Goal: Information Seeking & Learning: Learn about a topic

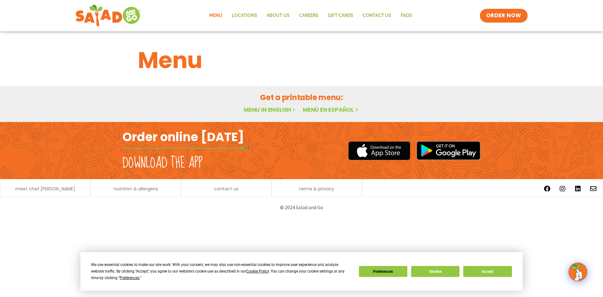
click at [220, 14] on link "Menu" at bounding box center [215, 15] width 23 height 14
click at [491, 271] on button "Accept" at bounding box center [487, 271] width 48 height 11
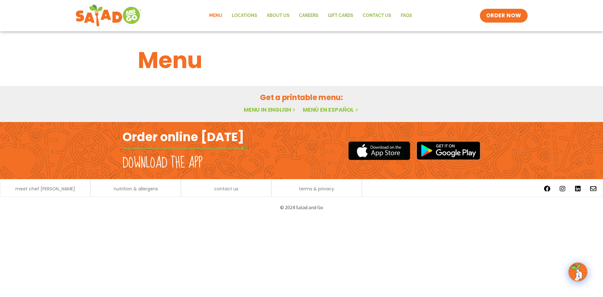
click at [265, 109] on link "Menu in English" at bounding box center [270, 110] width 53 height 8
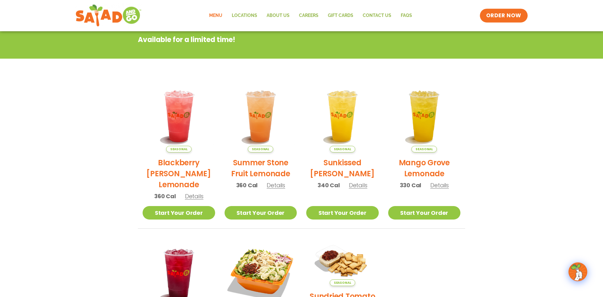
scroll to position [69, 0]
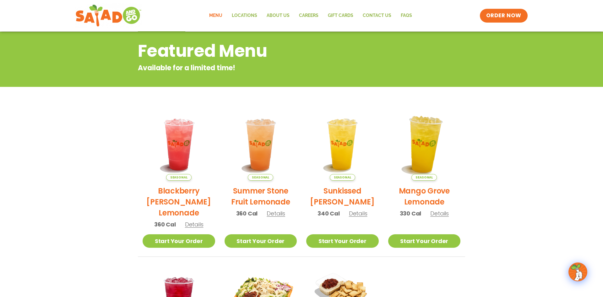
click at [419, 154] on img at bounding box center [424, 144] width 85 height 85
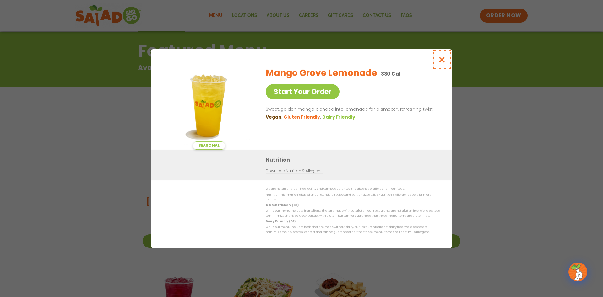
click at [441, 59] on icon "Close modal" at bounding box center [442, 60] width 8 height 7
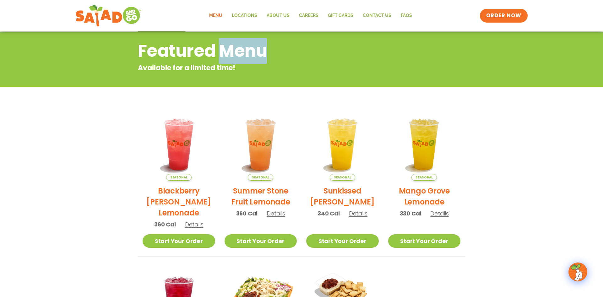
click at [441, 59] on div "Featured Menu Available for a limited time!" at bounding box center [301, 55] width 342 height 35
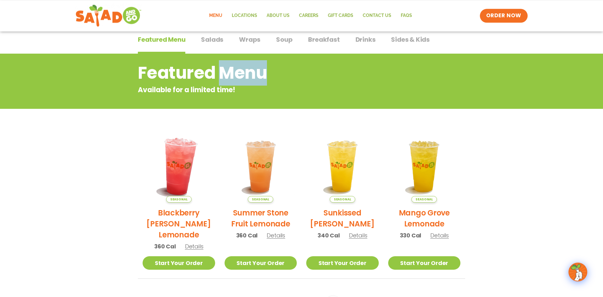
scroll to position [64, 0]
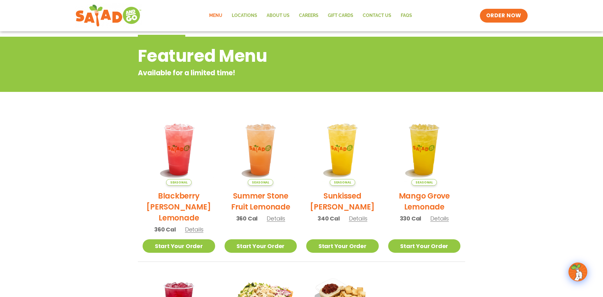
click at [191, 227] on span "Details" at bounding box center [194, 230] width 19 height 8
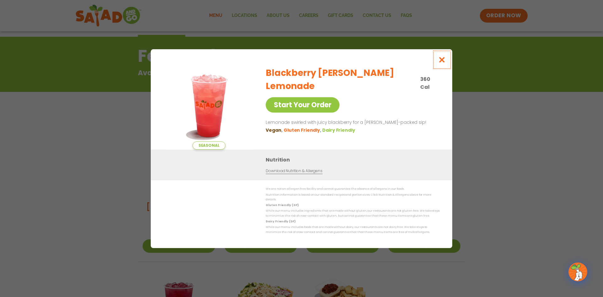
click at [444, 63] on icon "Close modal" at bounding box center [442, 60] width 8 height 7
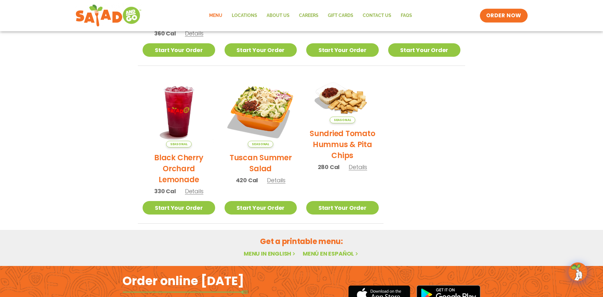
scroll to position [288, 0]
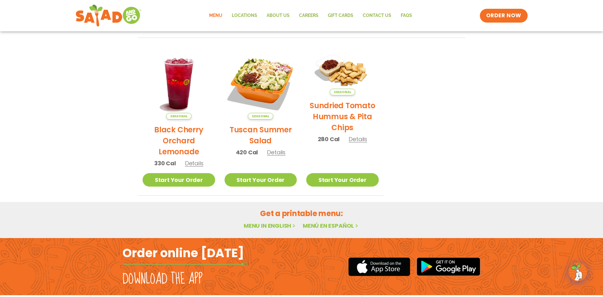
click at [263, 227] on link "Menu in English" at bounding box center [270, 226] width 53 height 8
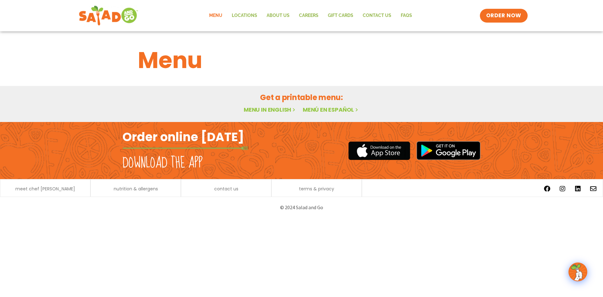
click at [97, 14] on img at bounding box center [108, 15] width 59 height 23
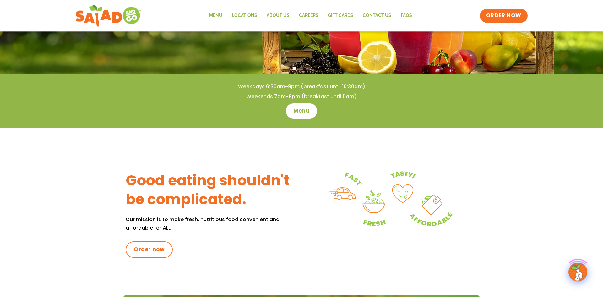
scroll to position [192, 0]
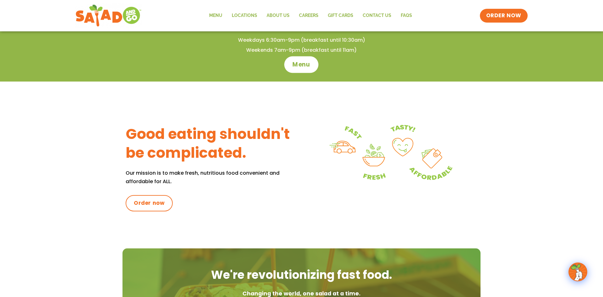
click at [296, 62] on span "Menu" at bounding box center [302, 65] width 18 height 8
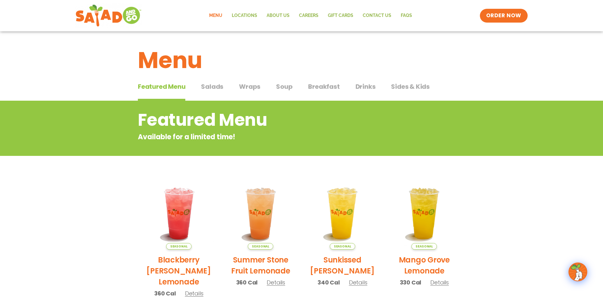
click at [216, 84] on span "Salads" at bounding box center [212, 86] width 22 height 9
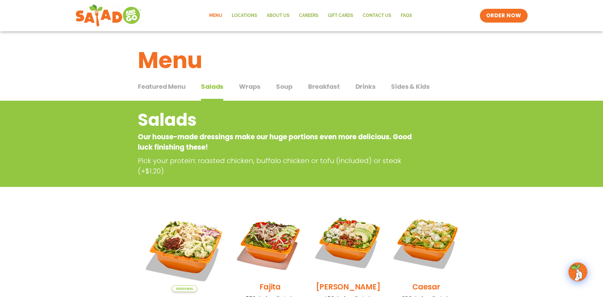
click at [404, 85] on span "Sides & Kids" at bounding box center [410, 86] width 39 height 9
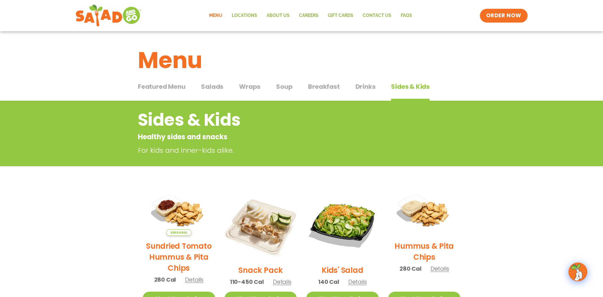
click at [250, 88] on span "Wraps" at bounding box center [249, 86] width 21 height 9
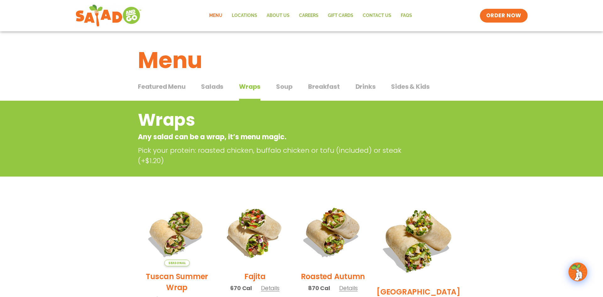
click at [279, 87] on span "Soup" at bounding box center [284, 86] width 16 height 9
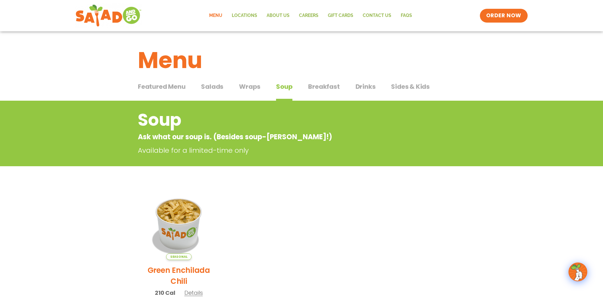
click at [319, 88] on span "Breakfast" at bounding box center [323, 86] width 31 height 9
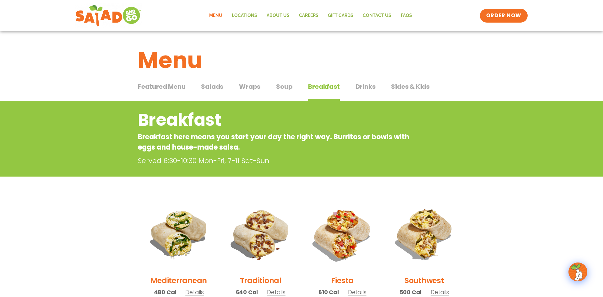
click at [357, 84] on span "Drinks" at bounding box center [366, 86] width 20 height 9
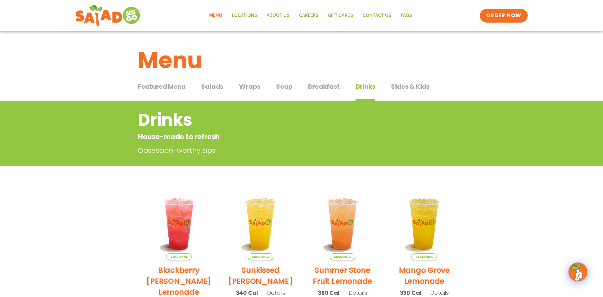
click at [323, 93] on button "Breakfast Breakfast" at bounding box center [323, 91] width 31 height 19
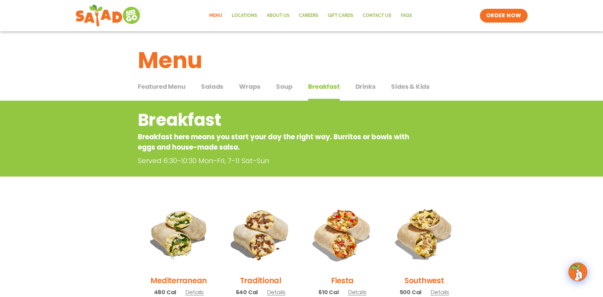
click at [289, 87] on span "Soup" at bounding box center [284, 86] width 16 height 9
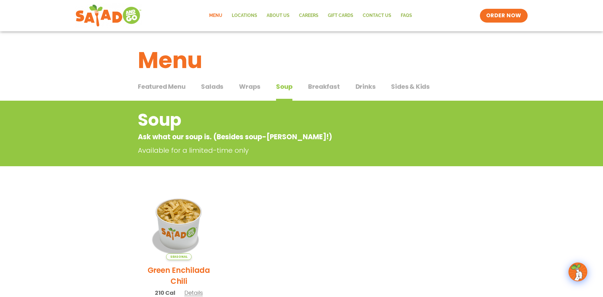
click at [403, 89] on span "Sides & Kids" at bounding box center [410, 86] width 39 height 9
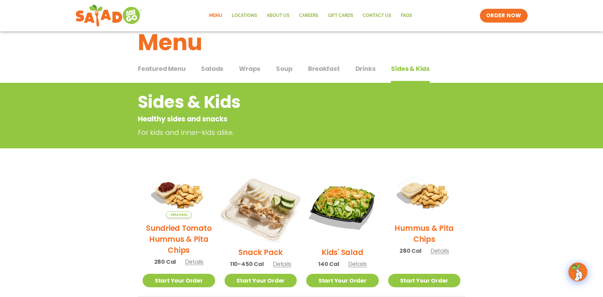
scroll to position [32, 0]
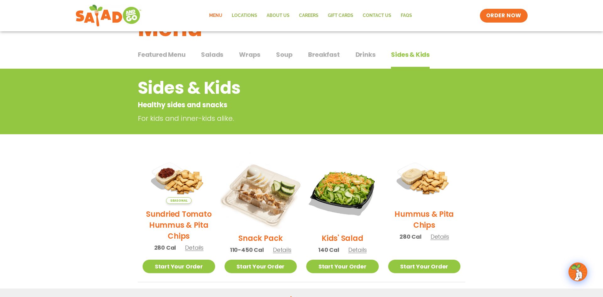
click at [265, 189] on img at bounding box center [260, 191] width 85 height 85
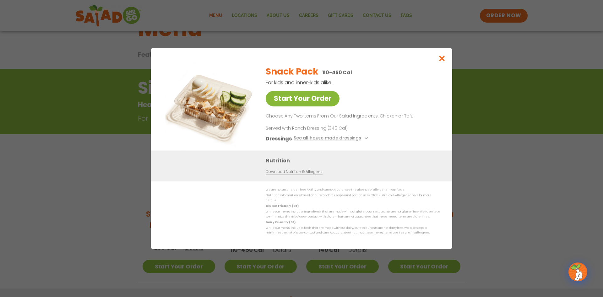
click at [300, 100] on link "Start Your Order" at bounding box center [303, 98] width 74 height 15
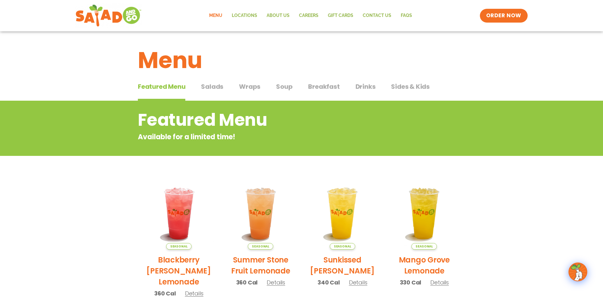
click at [421, 86] on span "Sides & Kids" at bounding box center [410, 86] width 39 height 9
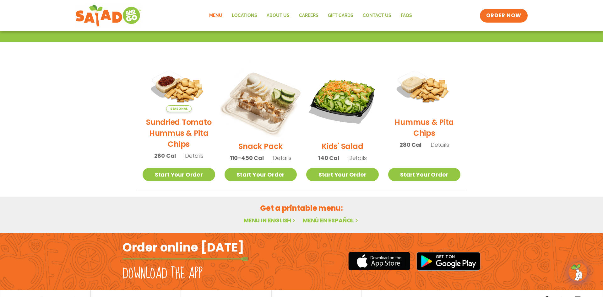
scroll to position [124, 0]
click at [257, 111] on img at bounding box center [260, 100] width 85 height 85
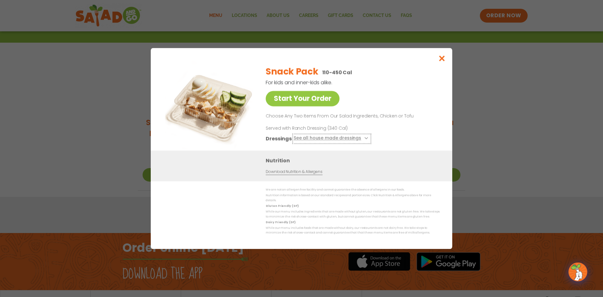
click at [323, 139] on button "See all house made dressings" at bounding box center [332, 139] width 76 height 8
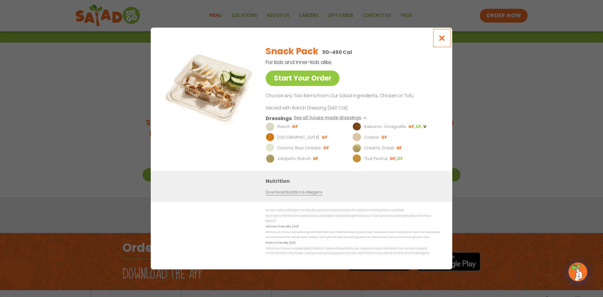
click at [444, 38] on icon "Close modal" at bounding box center [442, 38] width 8 height 7
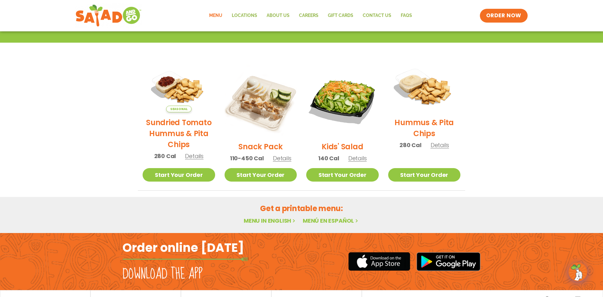
scroll to position [0, 0]
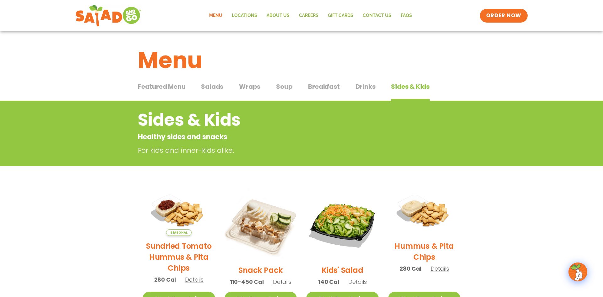
click at [151, 61] on h1 "Menu" at bounding box center [301, 60] width 327 height 34
